Goal: Task Accomplishment & Management: Use online tool/utility

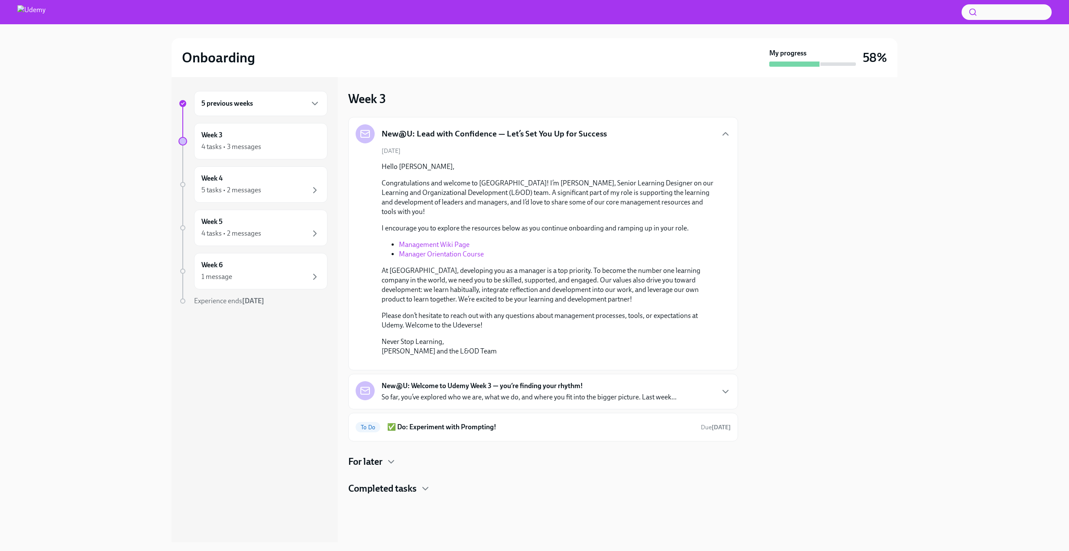
scroll to position [71, 0]
click at [414, 495] on h4 "Completed tasks" at bounding box center [382, 488] width 68 height 13
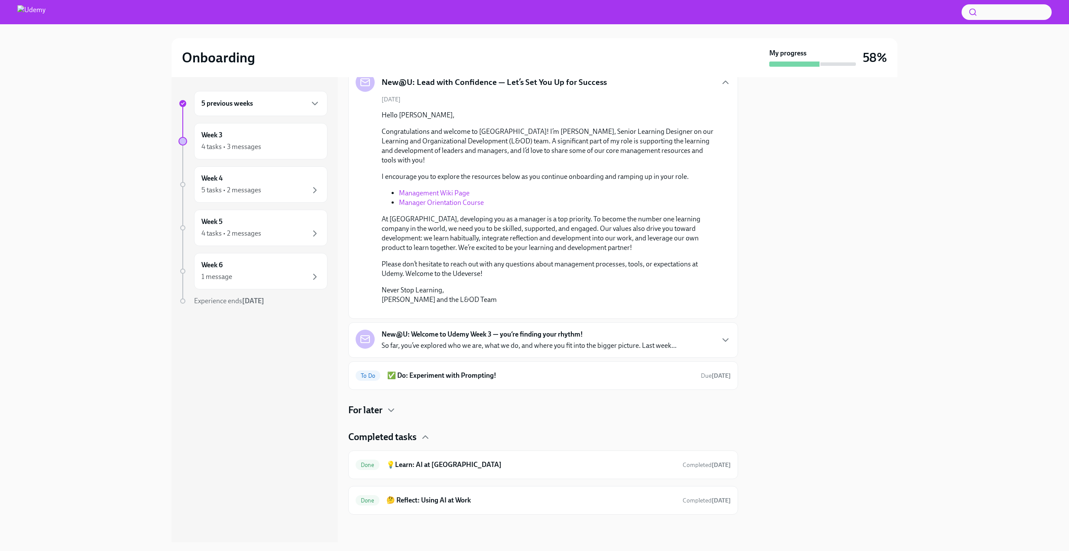
scroll to position [142, 0]
click at [378, 411] on h4 "For later" at bounding box center [365, 410] width 34 height 13
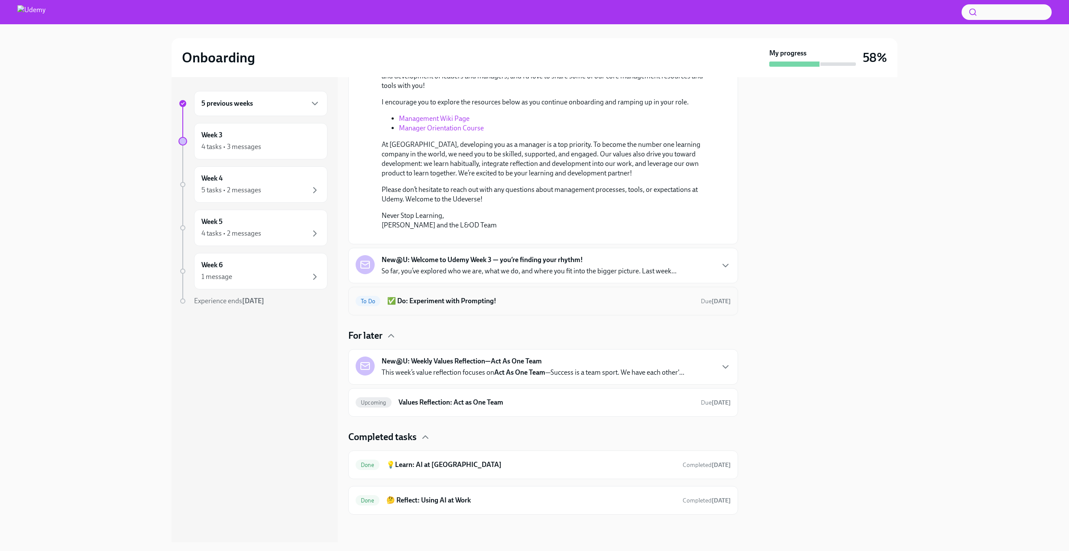
scroll to position [0, 0]
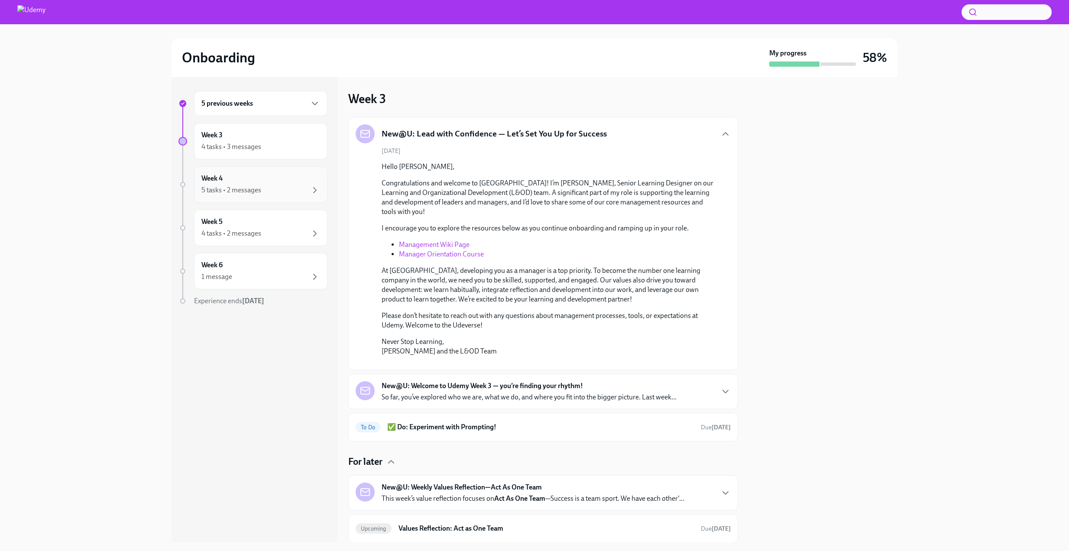
click at [241, 184] on div "Week 4 5 tasks • 2 messages" at bounding box center [260, 185] width 119 height 22
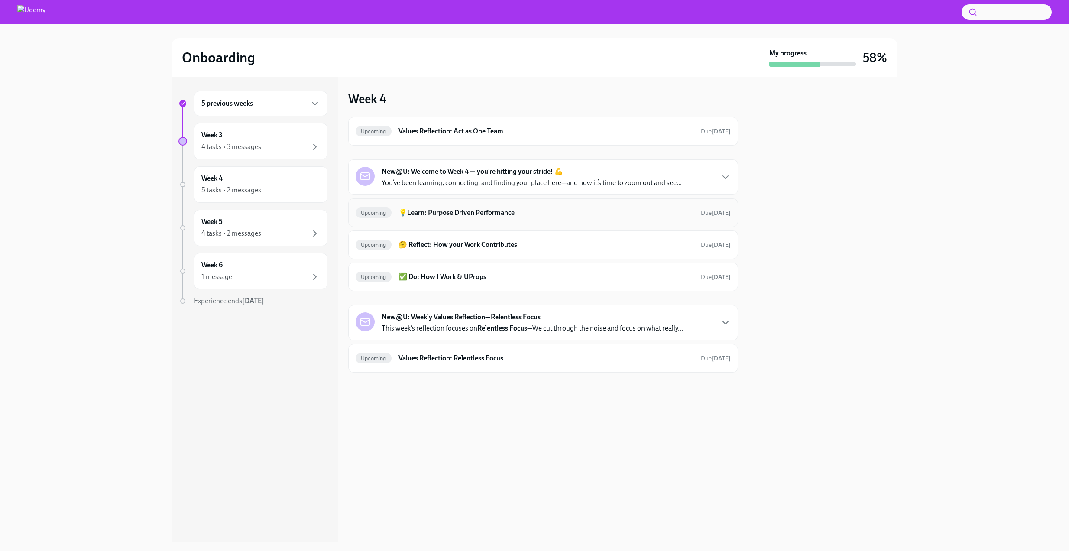
click at [565, 208] on h6 "💡Learn: Purpose Driven Performance" at bounding box center [545, 213] width 295 height 10
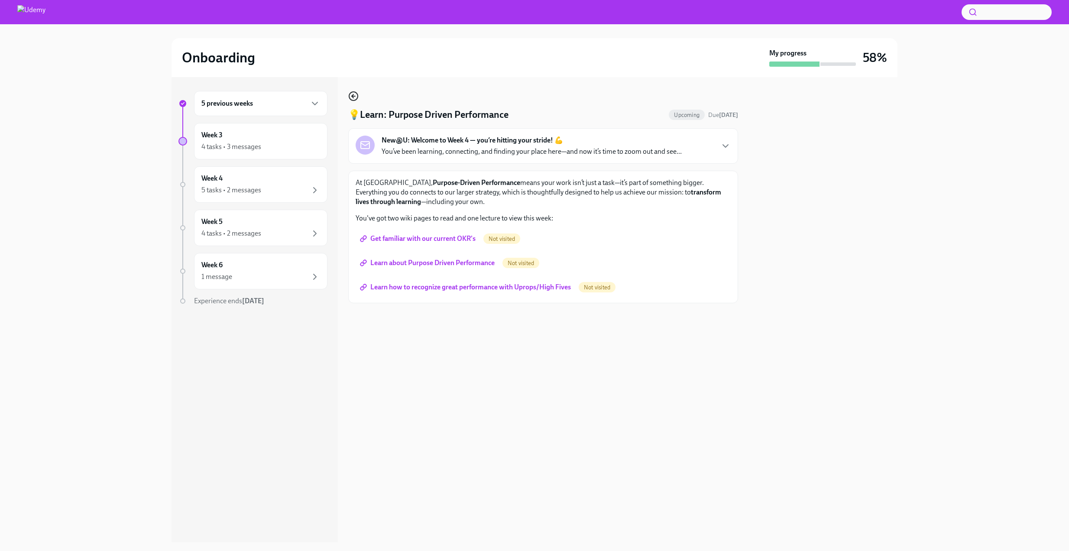
click at [353, 95] on icon "button" at bounding box center [353, 96] width 10 height 10
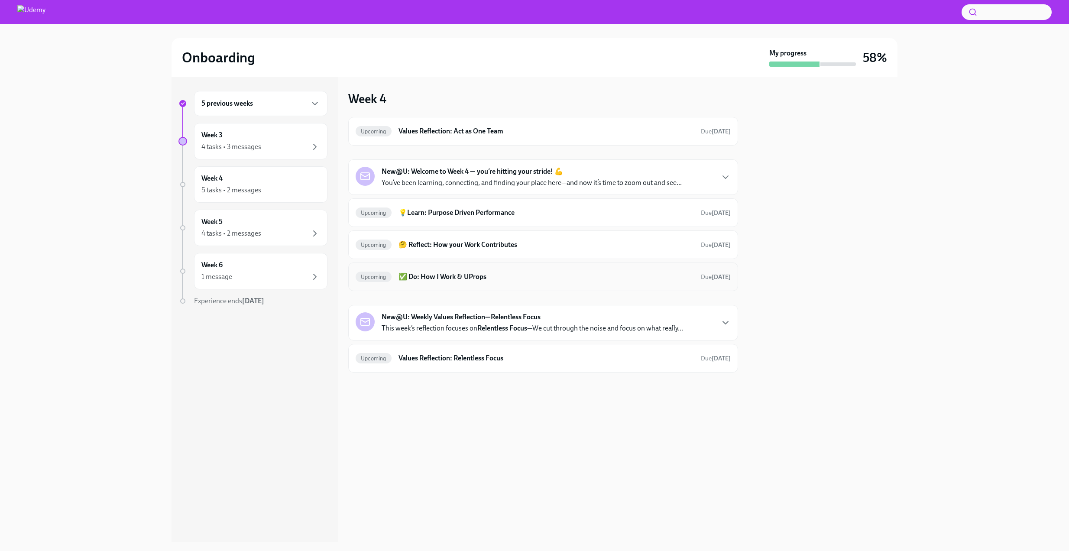
click at [537, 281] on h6 "✅ Do: How I Work & UProps" at bounding box center [545, 277] width 295 height 10
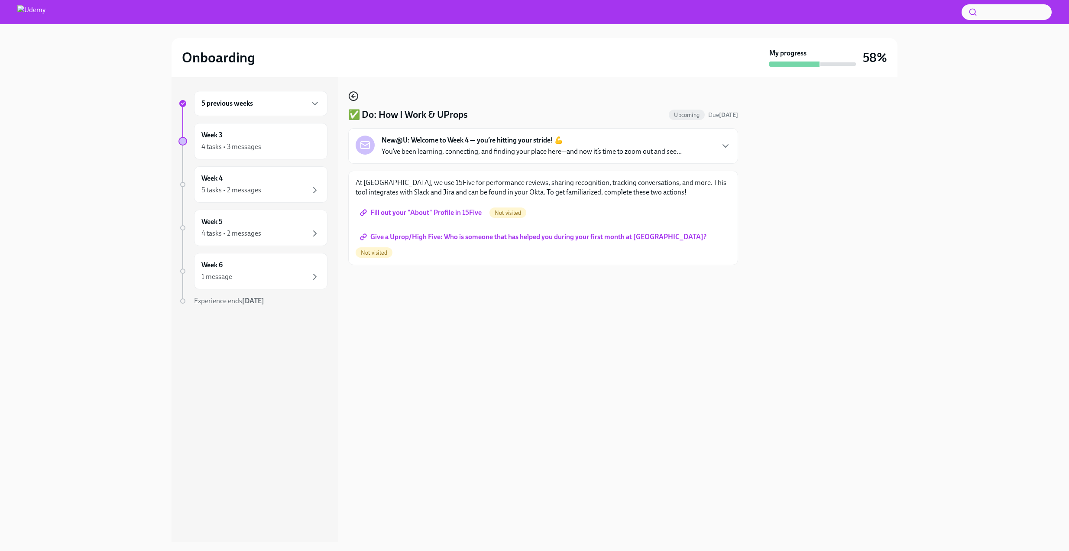
click at [353, 94] on icon "button" at bounding box center [353, 95] width 2 height 3
